Goal: Browse casually

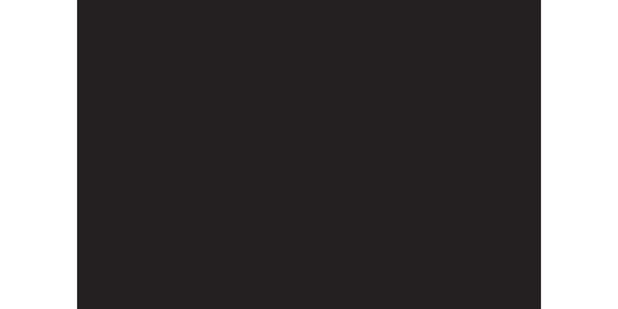
scroll to position [2398, 0]
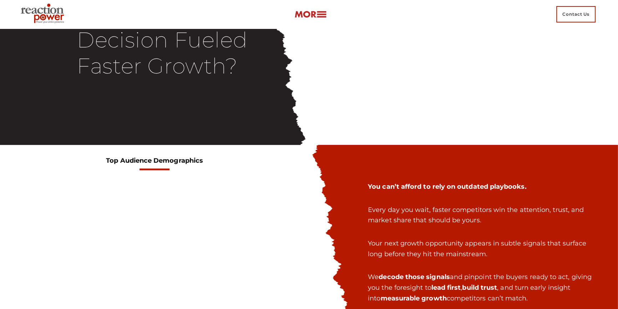
scroll to position [875, 0]
